Goal: Check status: Check status

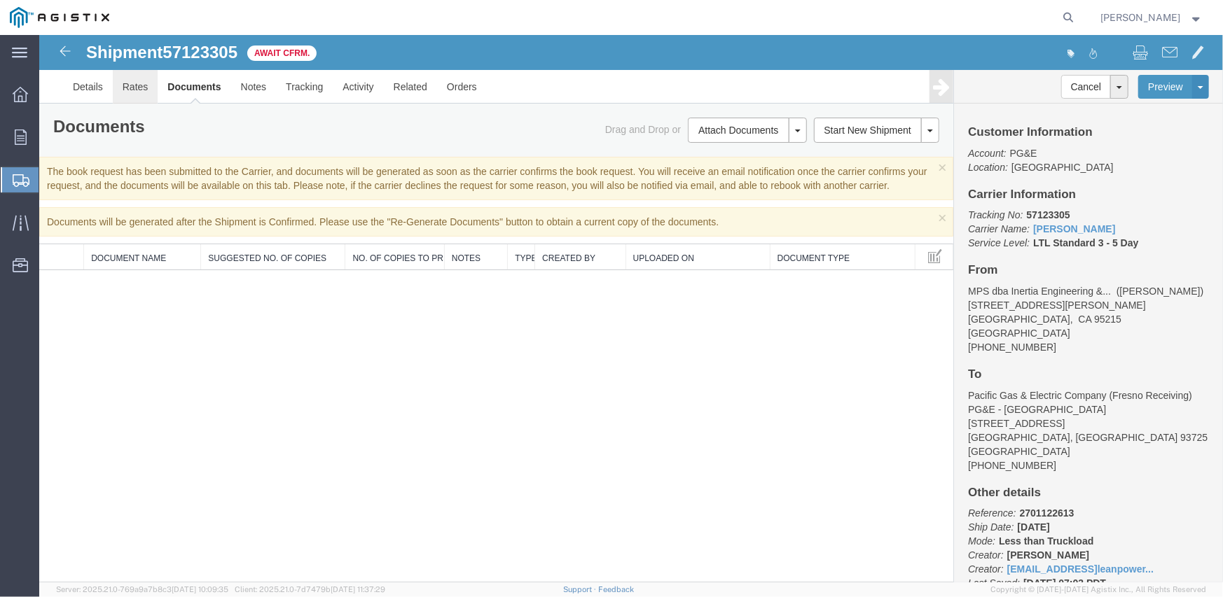
click at [122, 81] on link "Rates" at bounding box center [135, 86] width 46 height 34
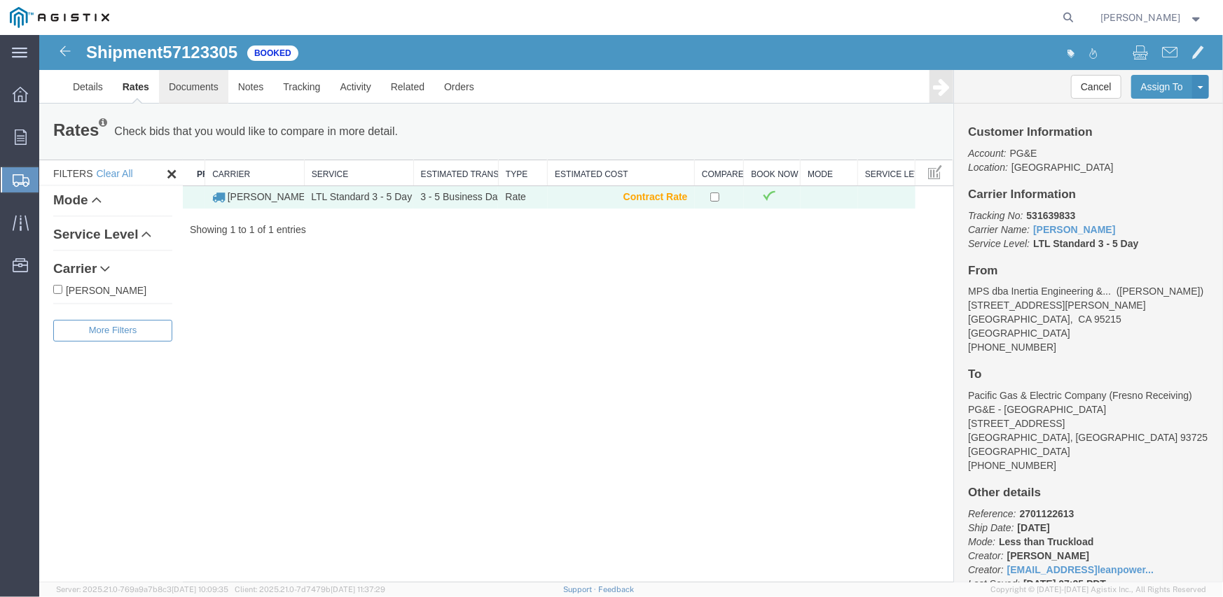
click at [196, 89] on link "Documents" at bounding box center [192, 86] width 69 height 34
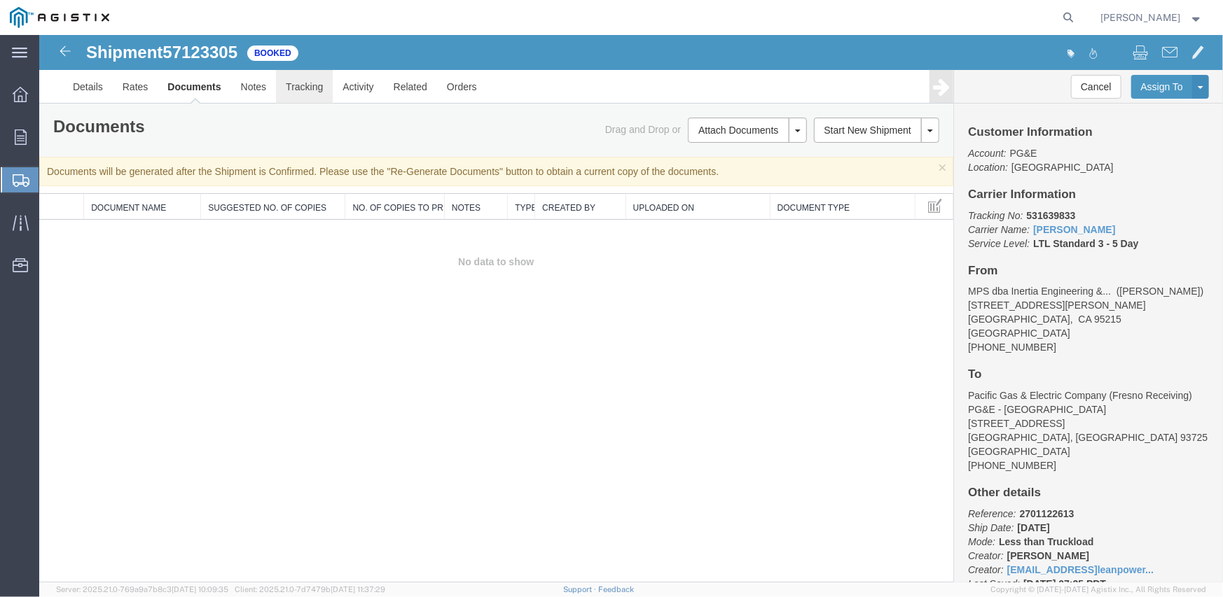
click at [280, 90] on link "Tracking" at bounding box center [303, 86] width 57 height 34
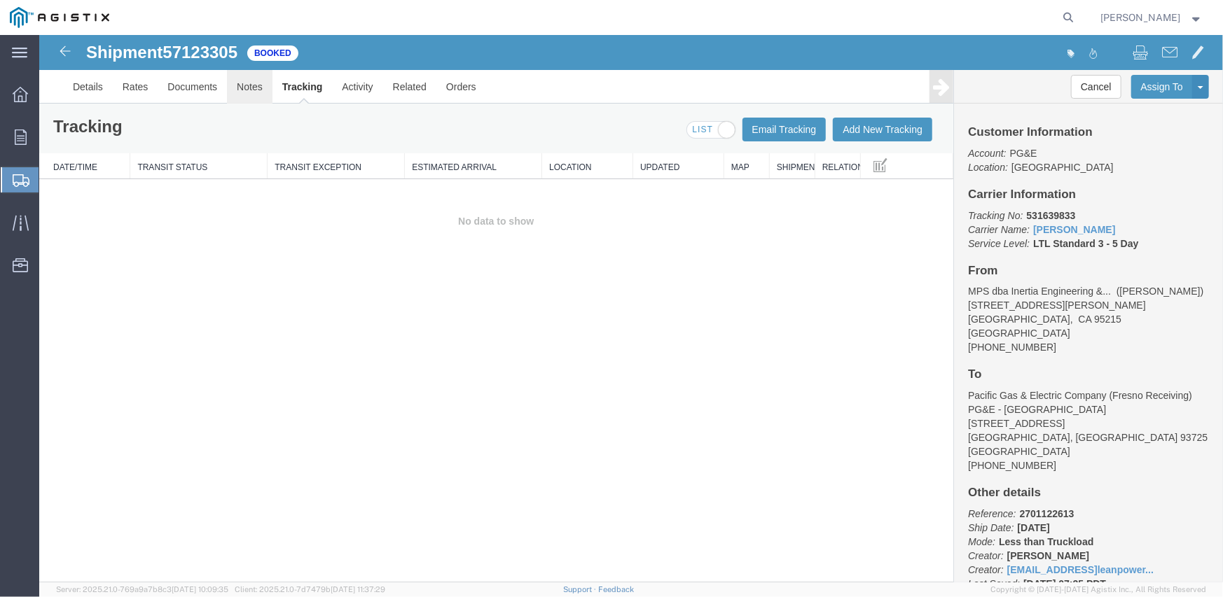
click at [251, 90] on link "Notes" at bounding box center [249, 86] width 46 height 34
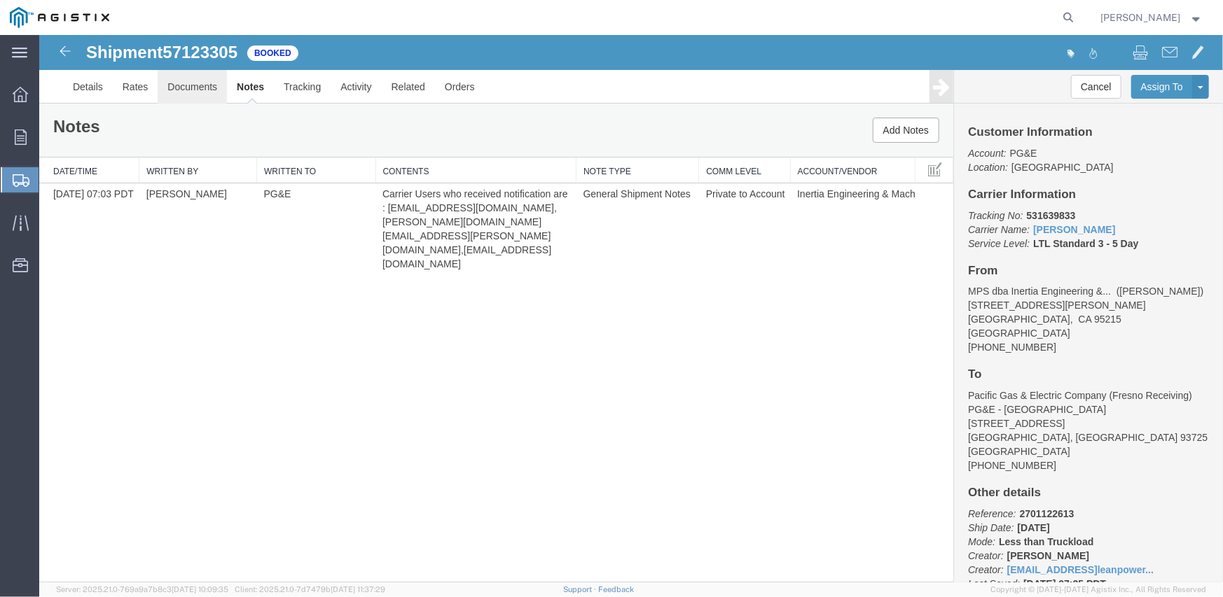
drag, startPoint x: 239, startPoint y: 125, endPoint x: 201, endPoint y: 92, distance: 50.6
click at [201, 92] on link "Documents" at bounding box center [191, 86] width 69 height 34
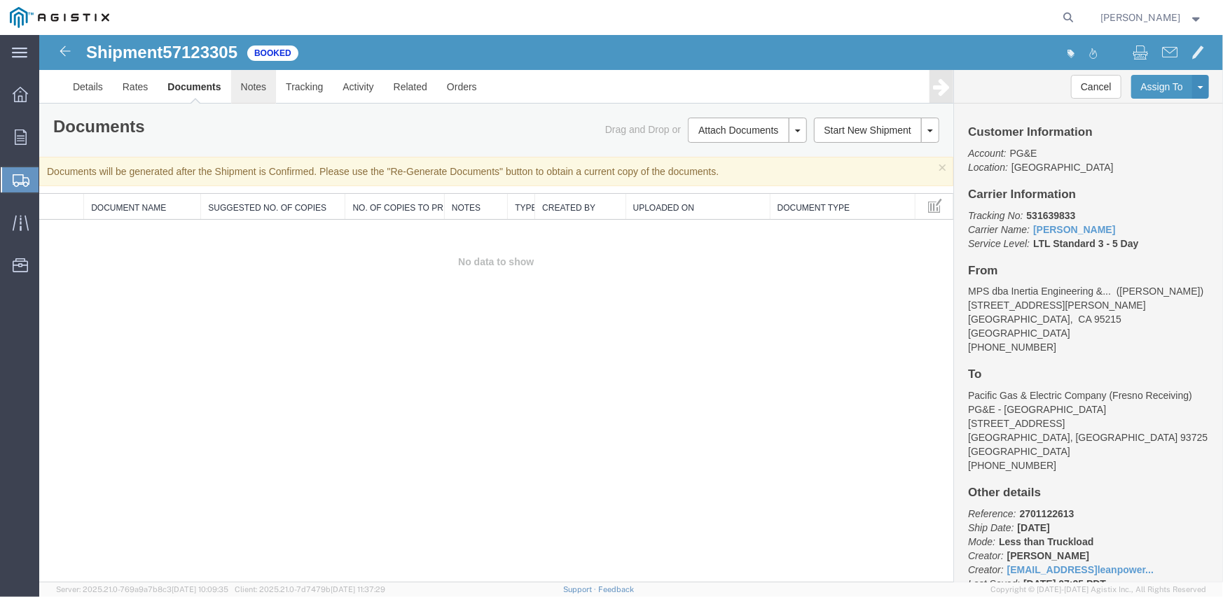
click at [257, 92] on link "Notes" at bounding box center [253, 86] width 46 height 34
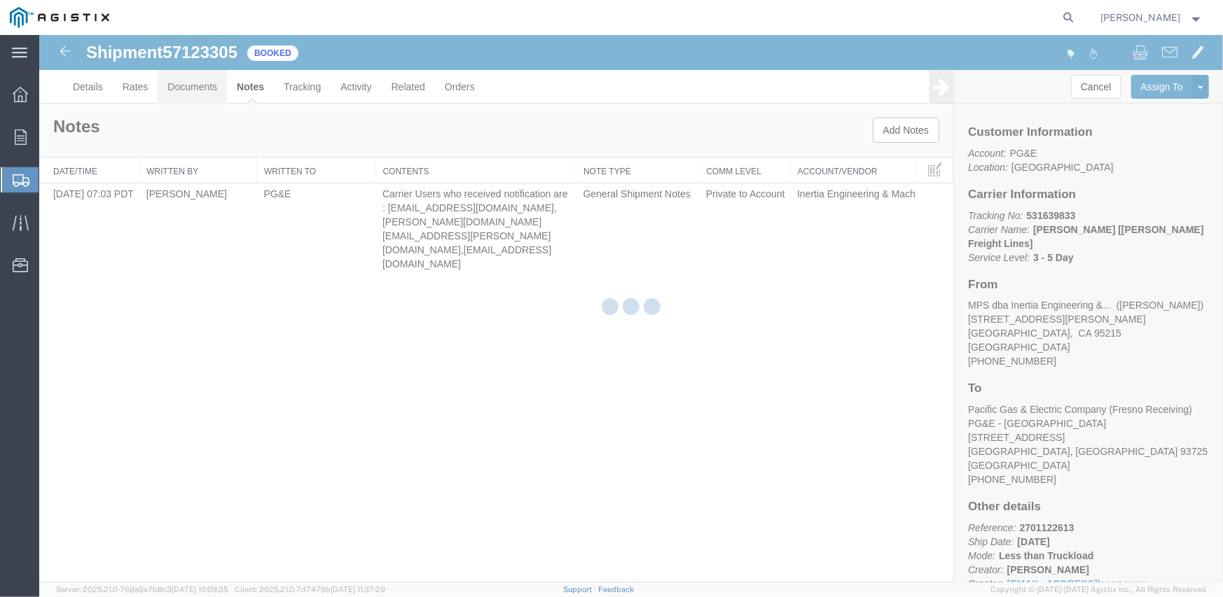
click at [207, 85] on link "Documents" at bounding box center [191, 86] width 69 height 34
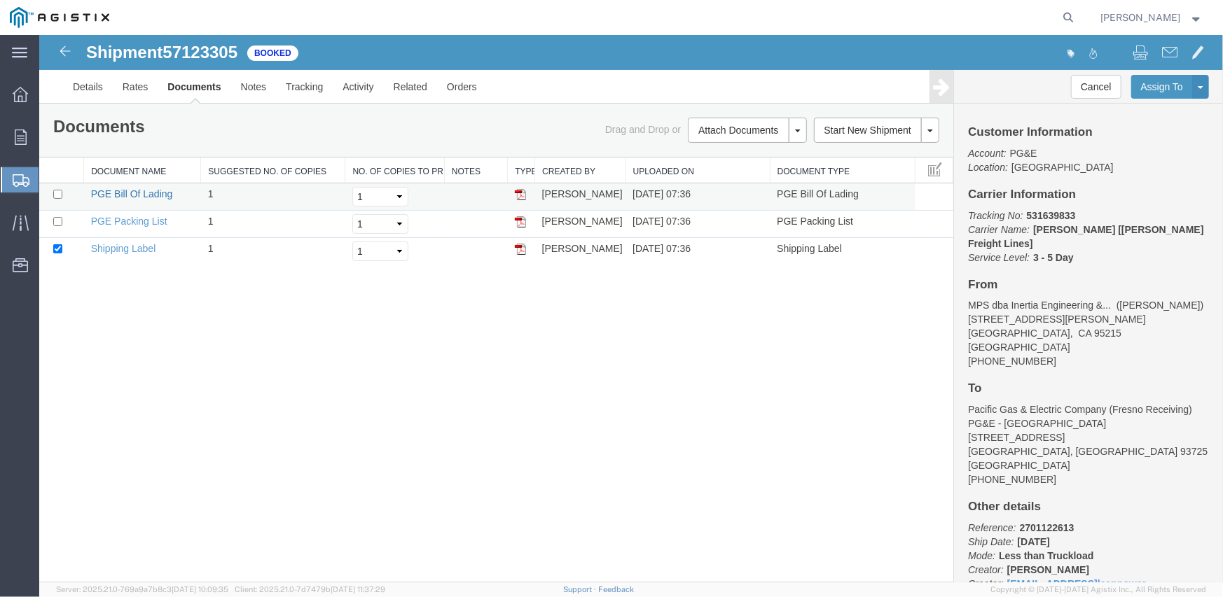
click at [163, 194] on link "PGE Bill Of Lading" at bounding box center [131, 193] width 82 height 11
click at [1074, 14] on icon at bounding box center [1069, 18] width 20 height 20
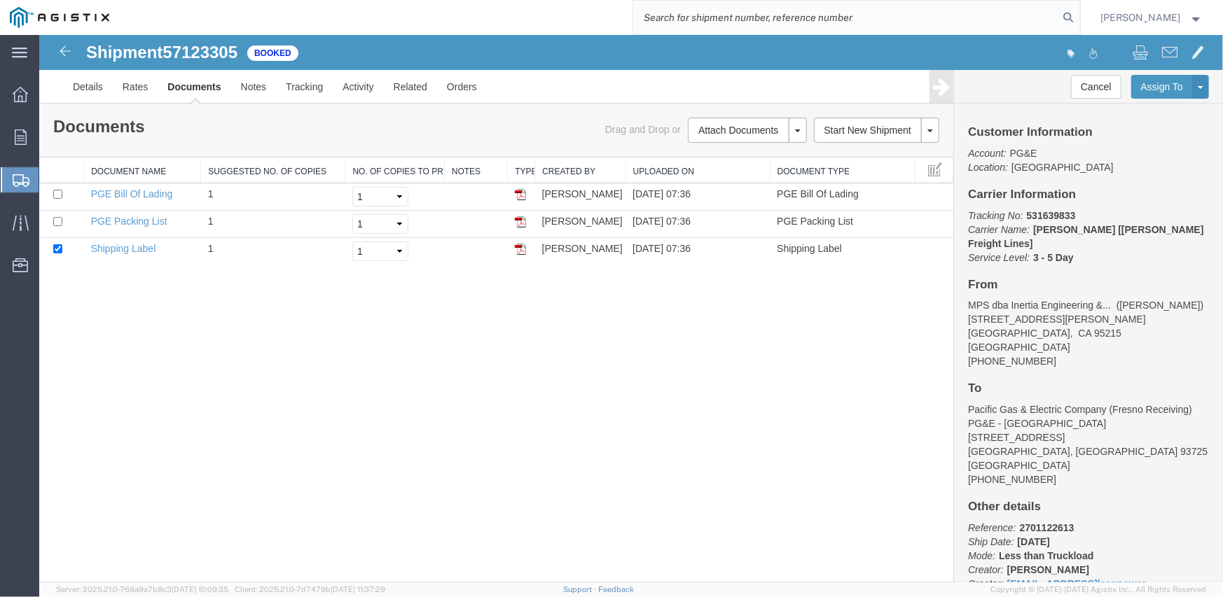
click at [804, 22] on input "search" at bounding box center [846, 18] width 426 height 34
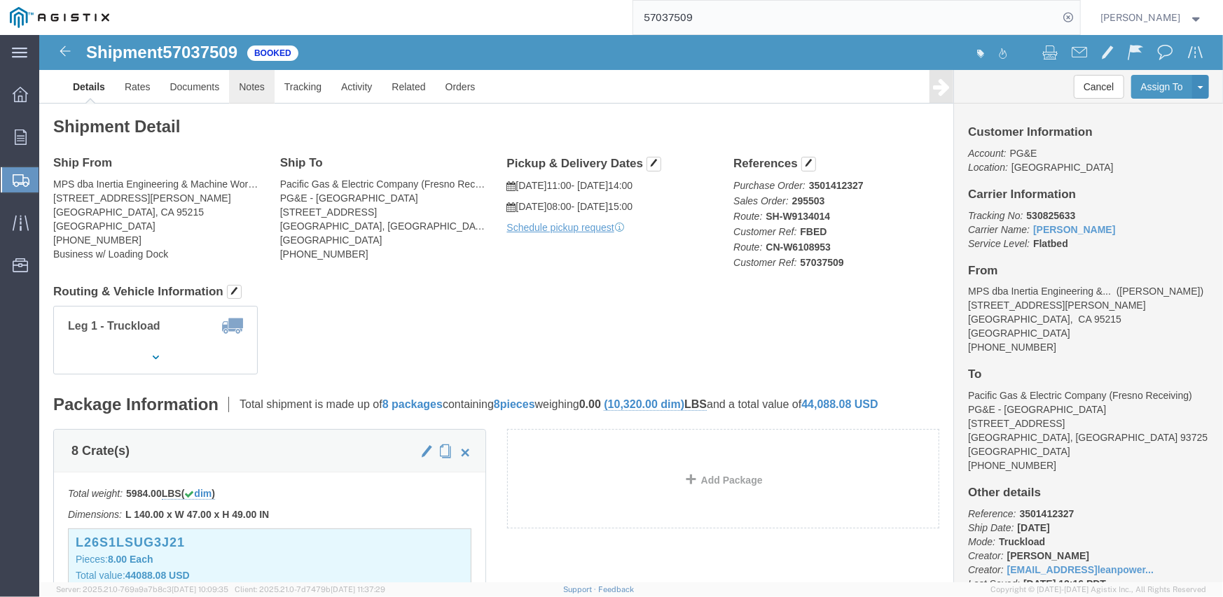
click link "Notes"
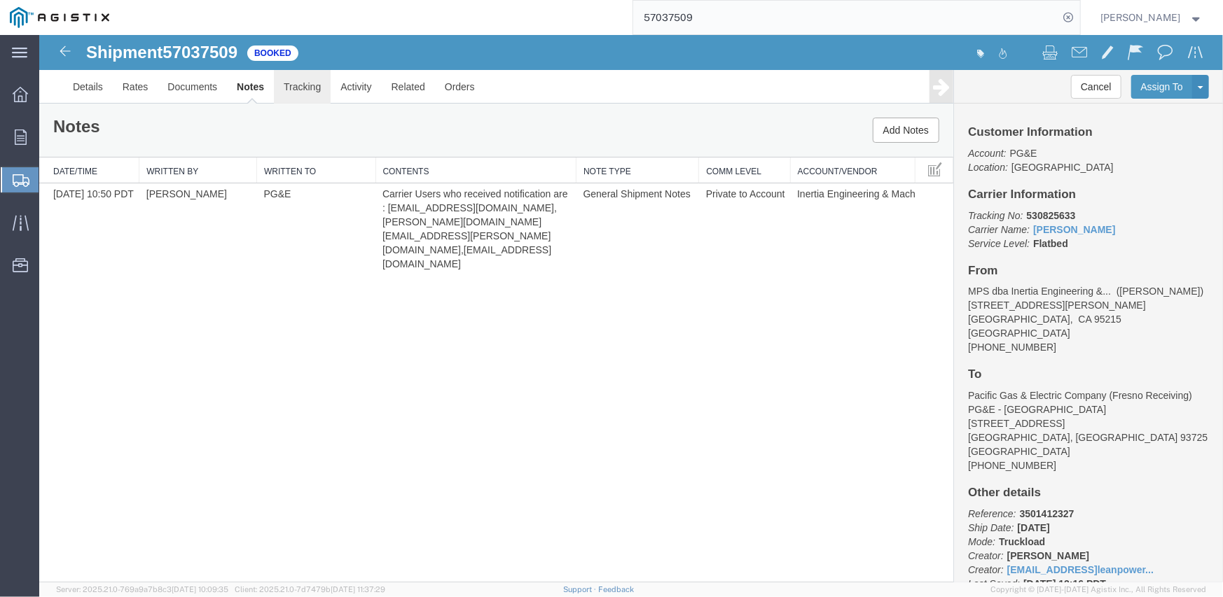
click at [300, 90] on link "Tracking" at bounding box center [301, 86] width 57 height 34
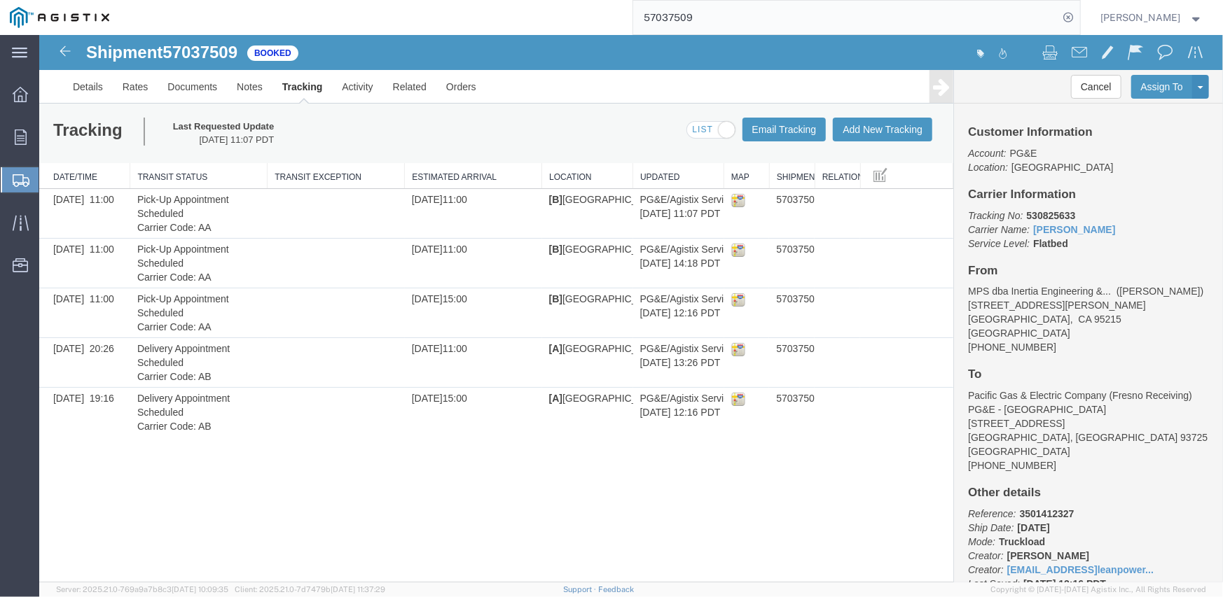
click at [683, 16] on input "57037509" at bounding box center [846, 18] width 426 height 34
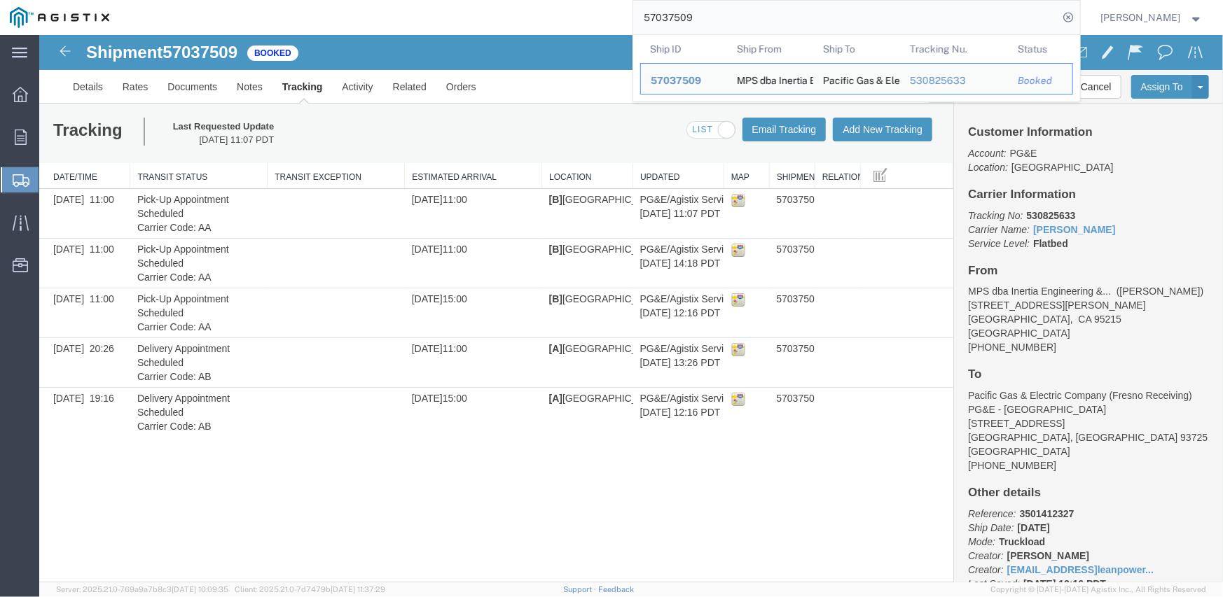
click at [683, 16] on input "57037509" at bounding box center [846, 18] width 426 height 34
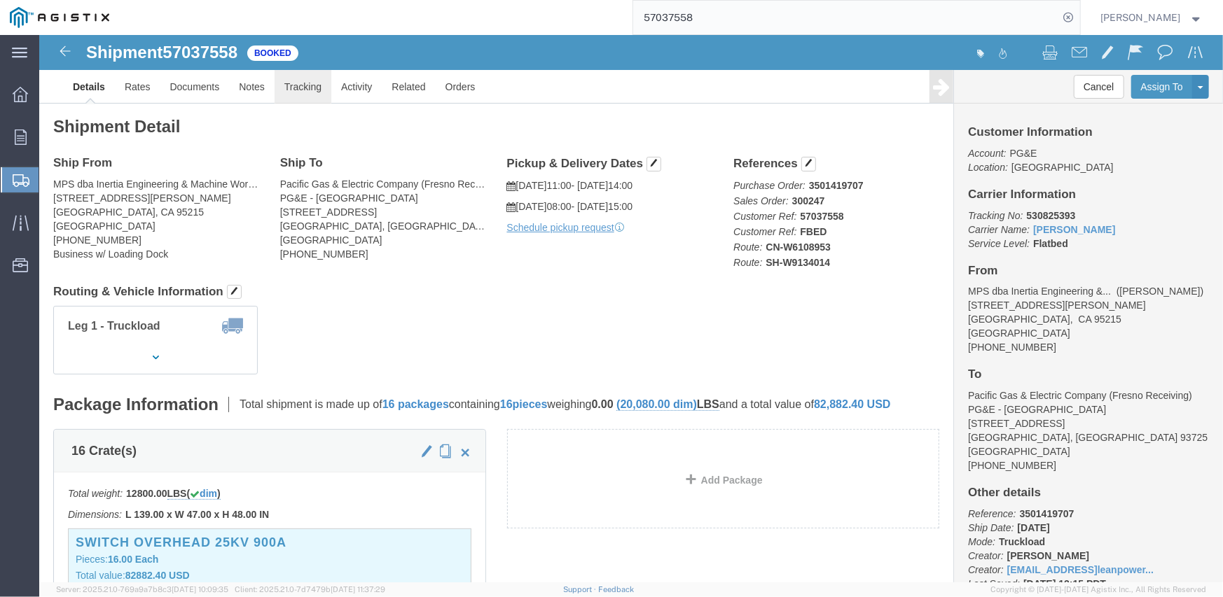
click link "Tracking"
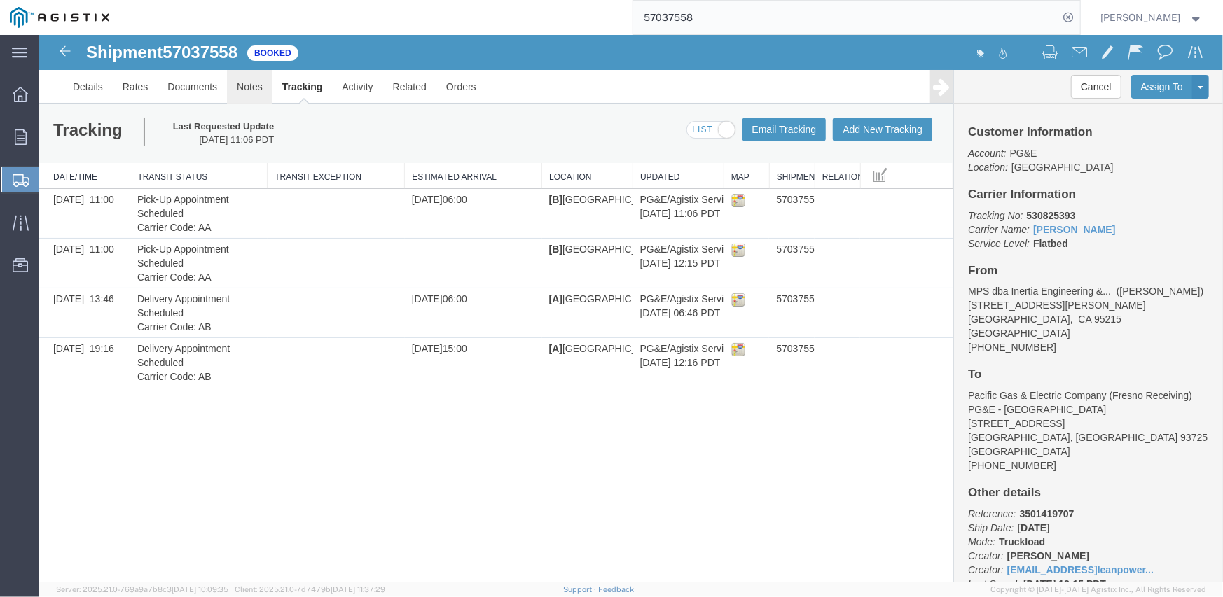
click at [258, 90] on link "Notes" at bounding box center [249, 86] width 46 height 34
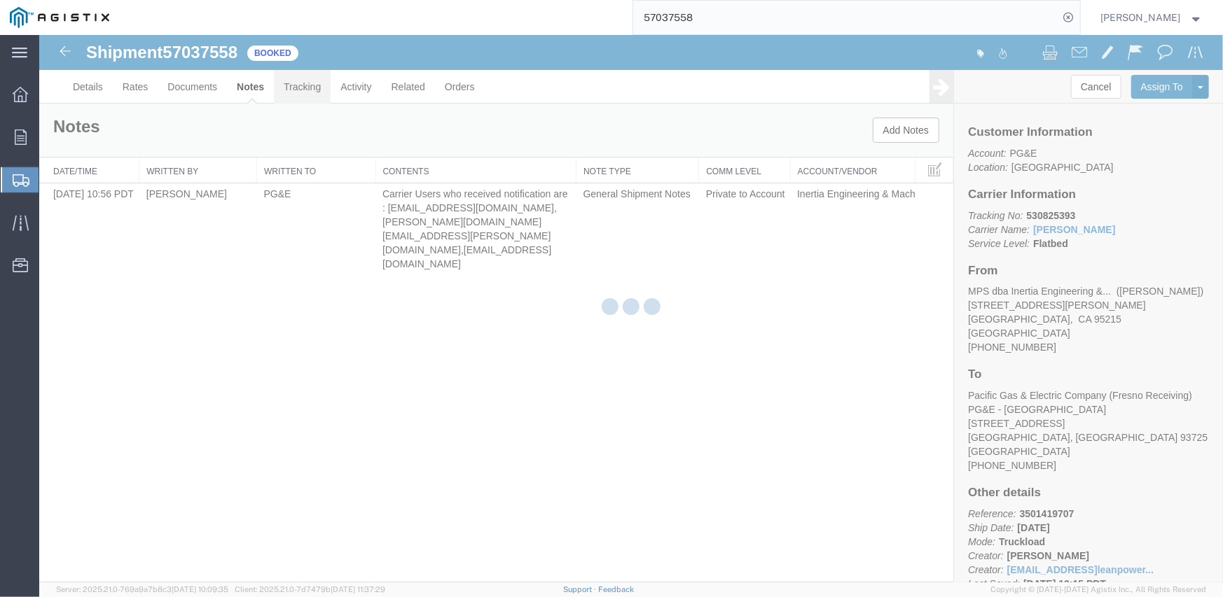
click at [300, 86] on link "Tracking" at bounding box center [301, 86] width 57 height 34
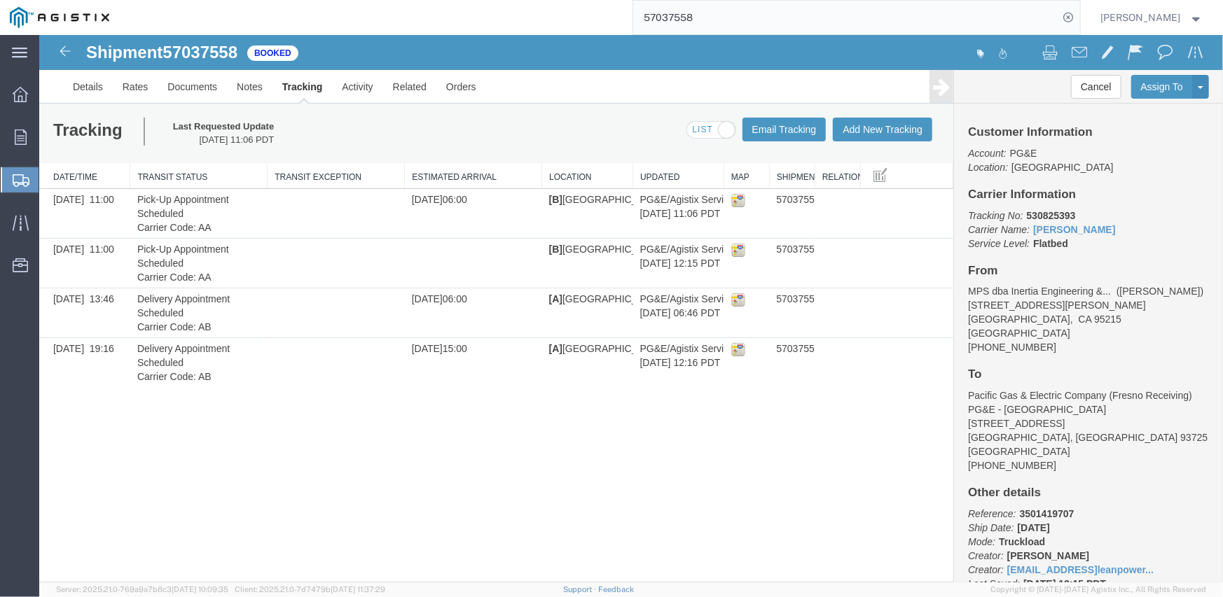
click at [665, 22] on input "57037558" at bounding box center [846, 18] width 426 height 34
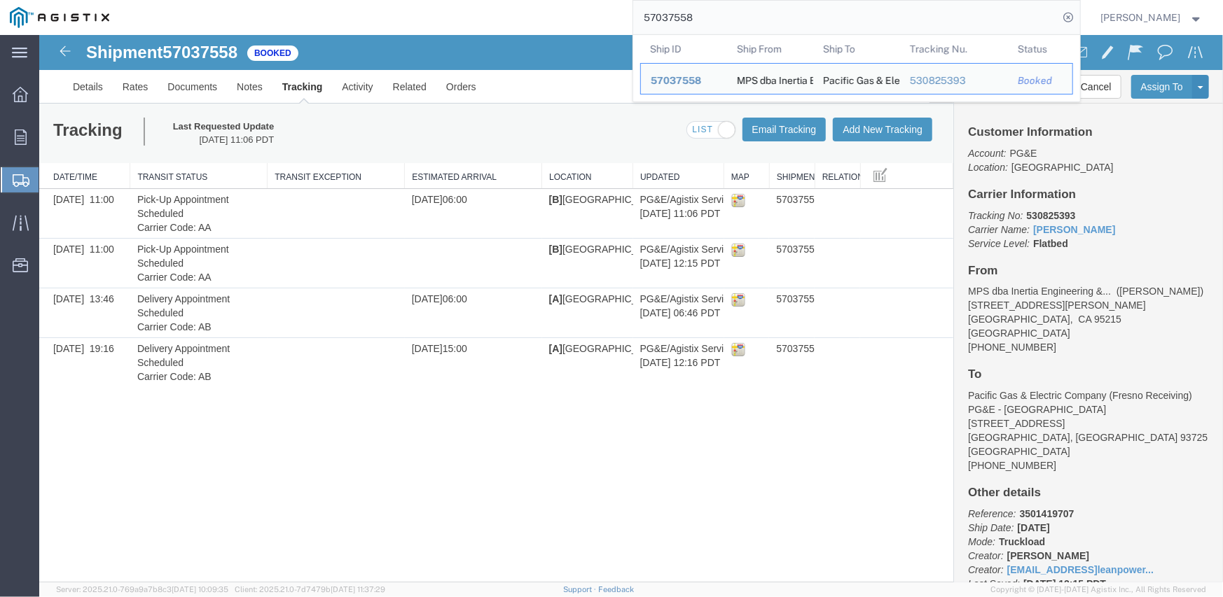
click at [665, 22] on input "57037558" at bounding box center [846, 18] width 426 height 34
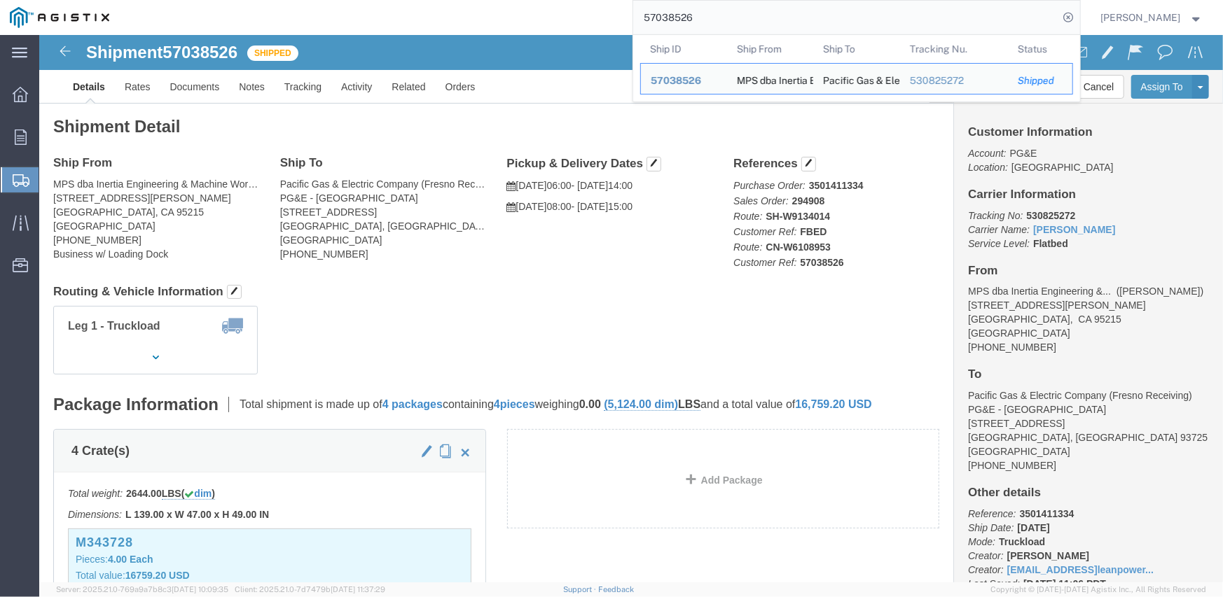
click at [651, 25] on input "57038526" at bounding box center [846, 18] width 426 height 34
paste input "11295"
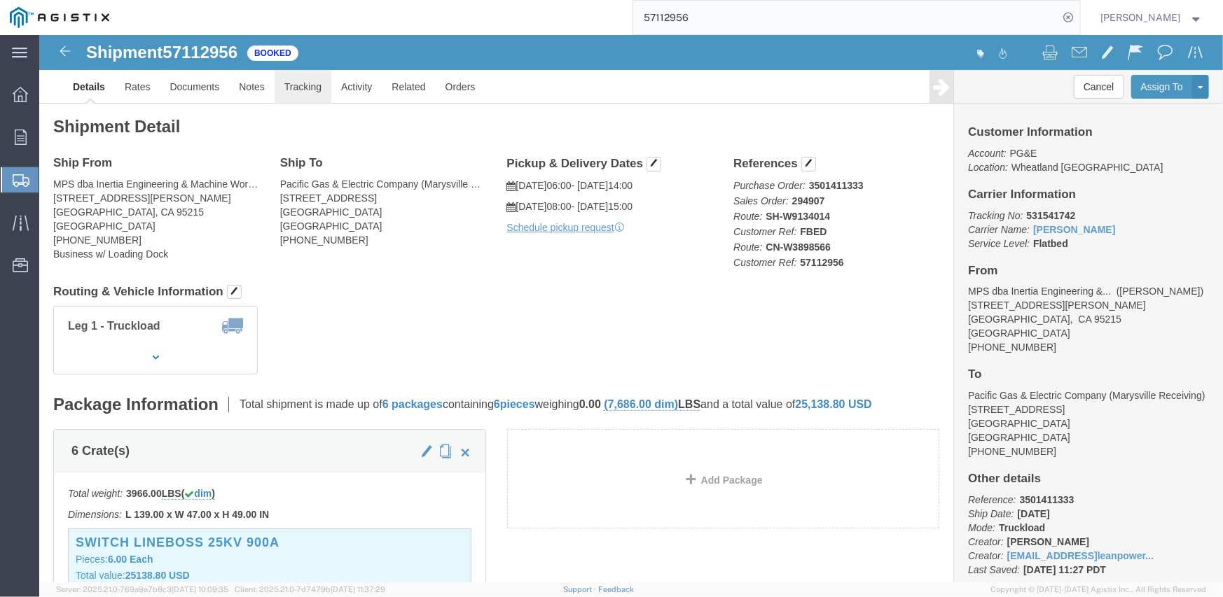
click link "Tracking"
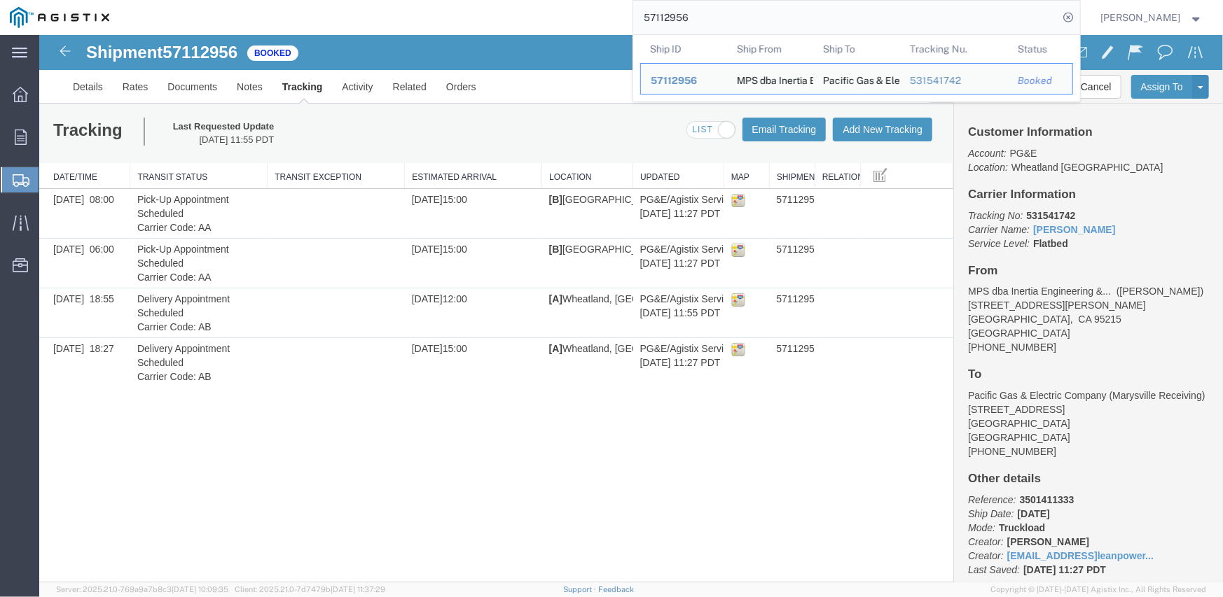
click at [669, 18] on input "57112956" at bounding box center [846, 18] width 426 height 34
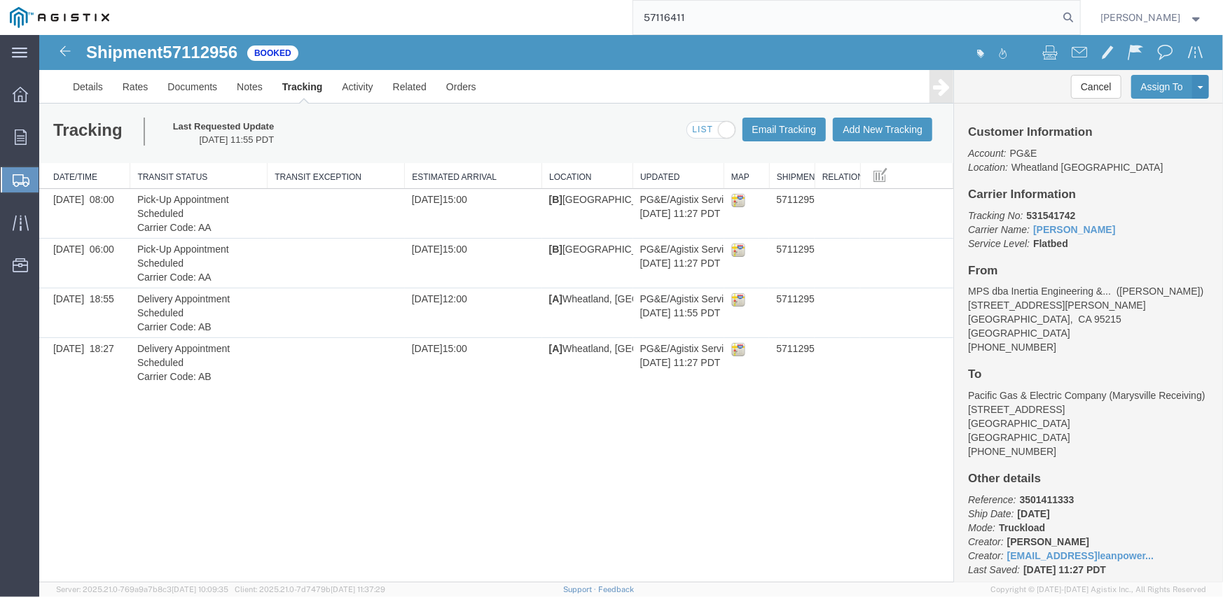
type input "57116411"
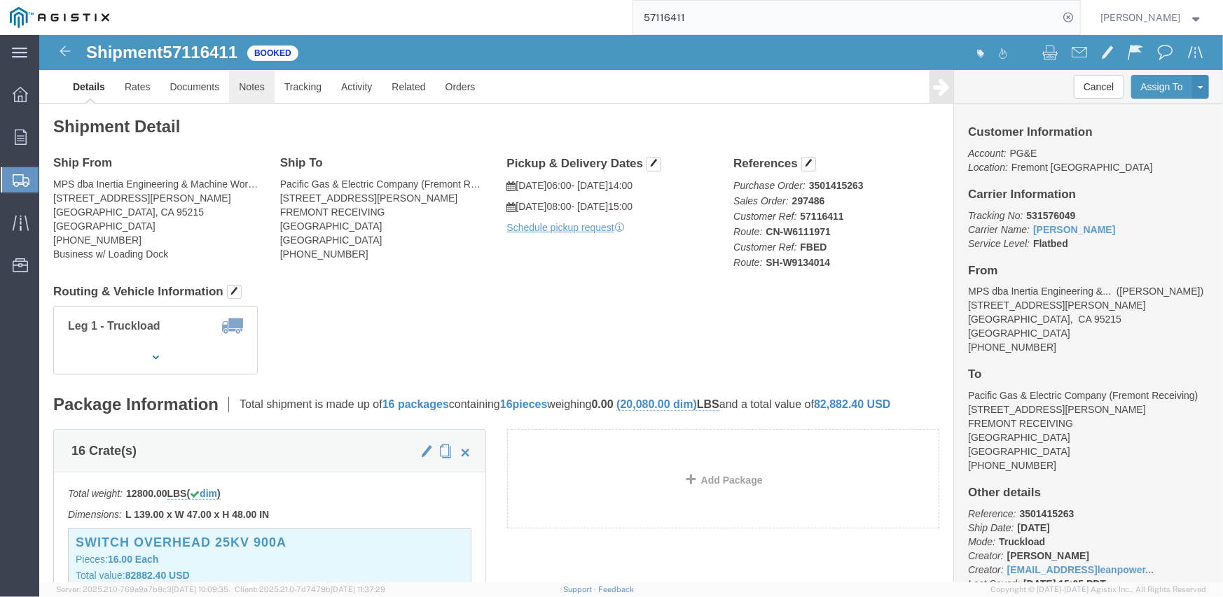
click link "Notes"
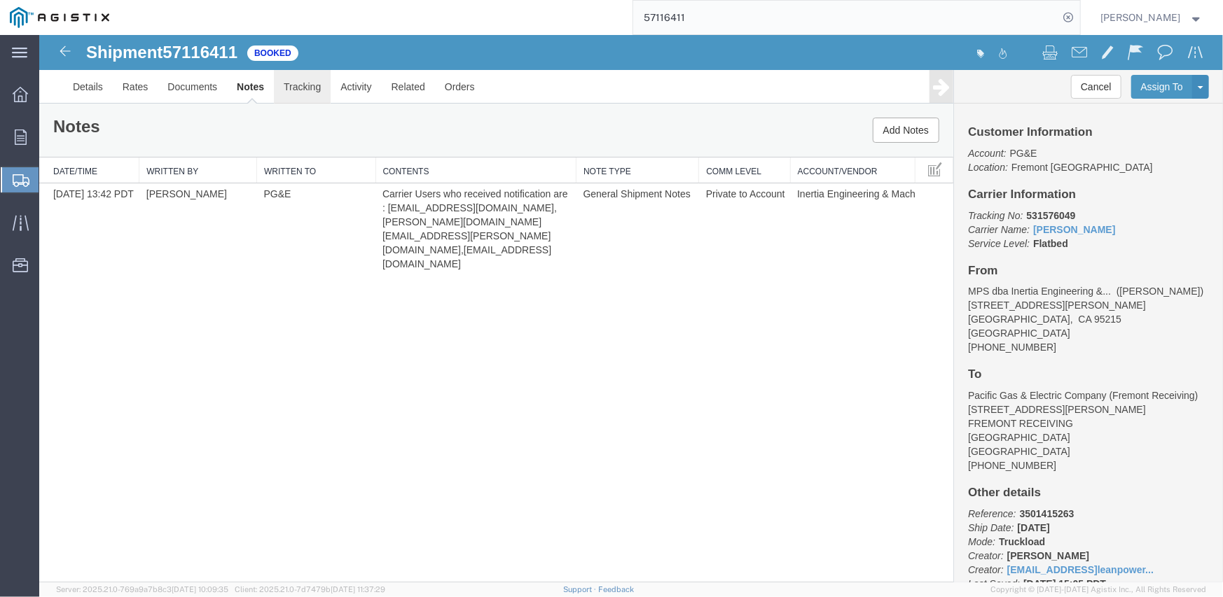
click at [303, 85] on link "Tracking" at bounding box center [301, 86] width 57 height 34
